Goal: Task Accomplishment & Management: Manage account settings

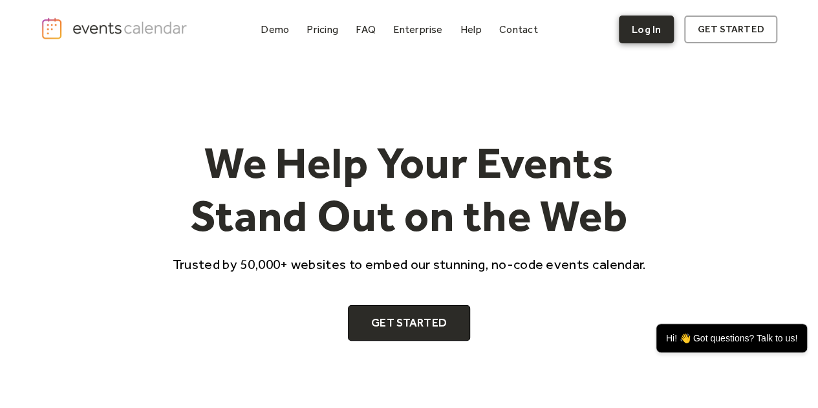
click at [652, 33] on link "Log In" at bounding box center [646, 30] width 55 height 28
click at [643, 33] on link "Log In" at bounding box center [646, 30] width 55 height 28
click at [666, 21] on link "Log In" at bounding box center [646, 30] width 55 height 28
